Goal: Check status: Check status

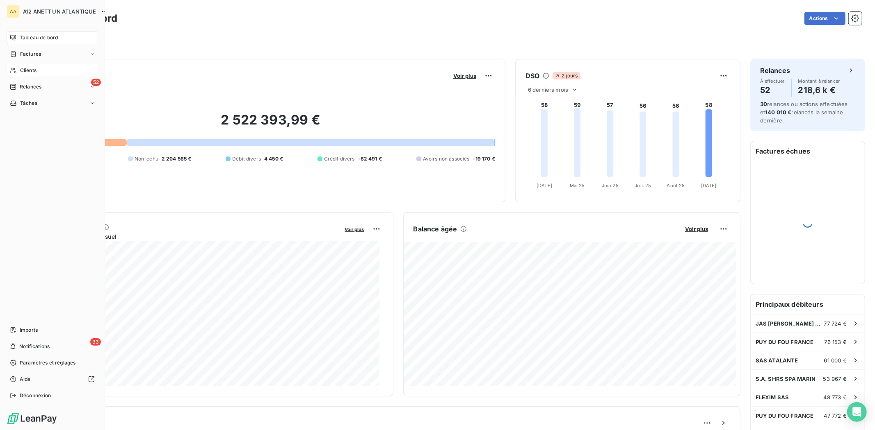
click at [29, 68] on span "Clients" at bounding box center [28, 70] width 16 height 7
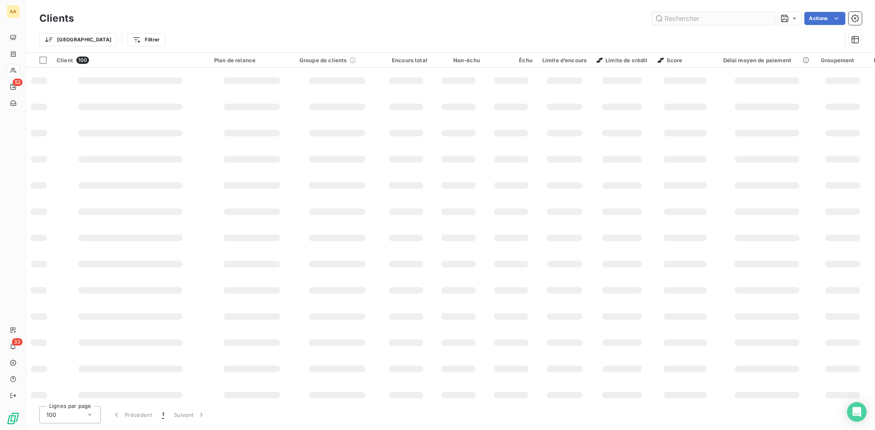
click at [682, 17] on input "text" at bounding box center [712, 18] width 123 height 13
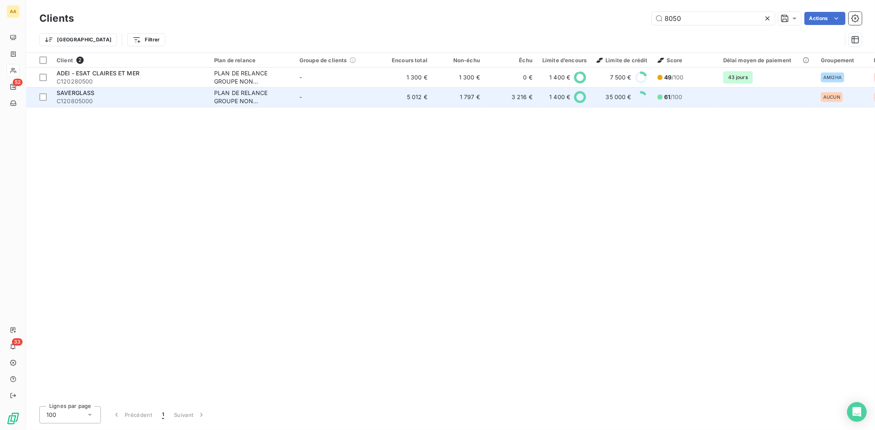
type input "8050"
click at [67, 101] on span "C120805000" at bounding box center [131, 101] width 148 height 8
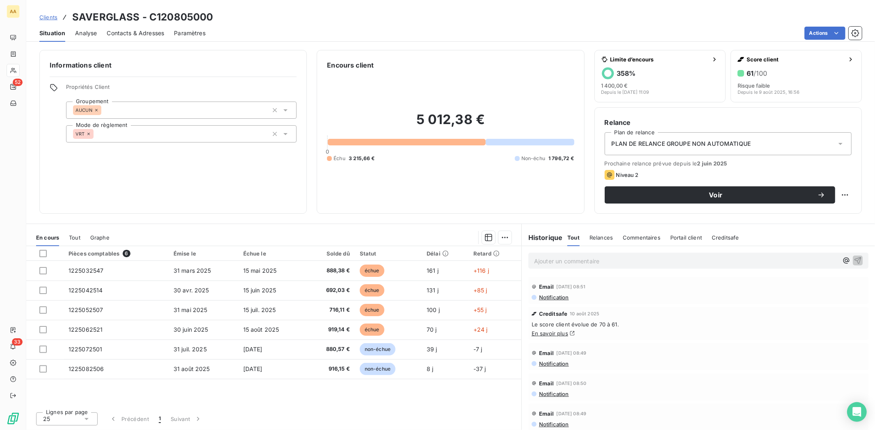
click at [622, 261] on p "Ajouter un commentaire ﻿" at bounding box center [686, 261] width 304 height 10
click at [710, 261] on span "Réception avis de virement le 08/09 pour factures avril à juin. Realnce mail [P…" at bounding box center [676, 260] width 284 height 7
click at [853, 264] on icon "button" at bounding box center [857, 260] width 8 height 8
